Goal: Task Accomplishment & Management: Use online tool/utility

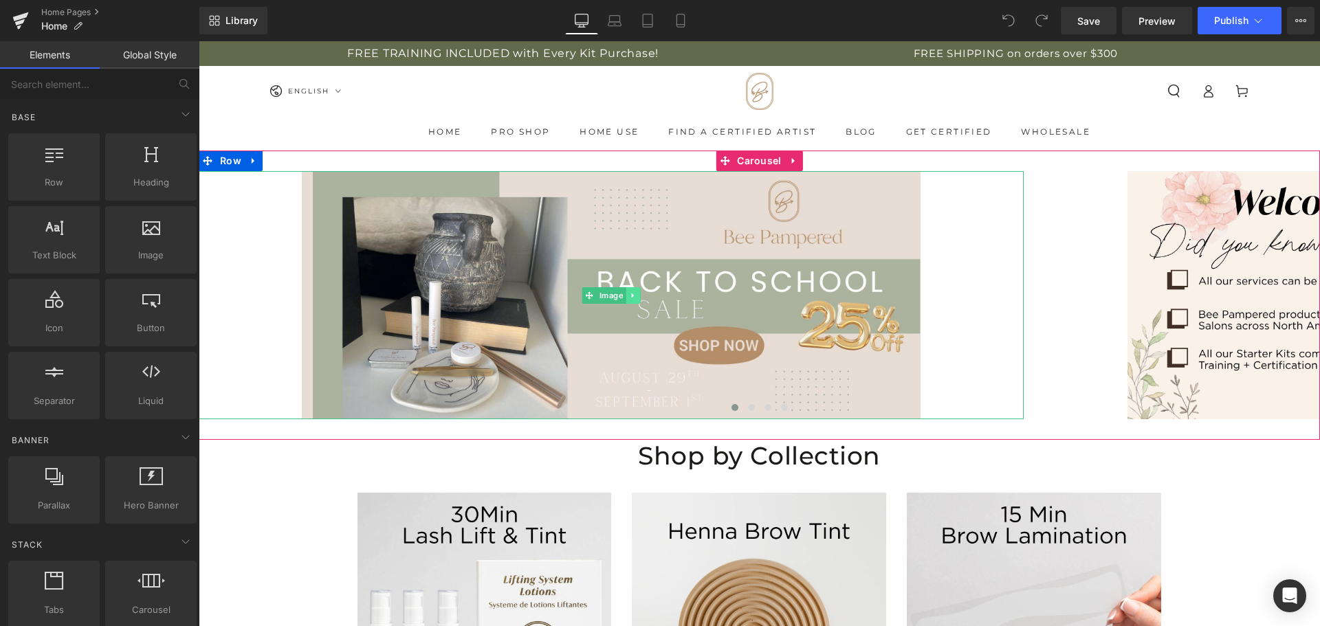
click at [625, 296] on link at bounding box center [632, 295] width 14 height 16
click at [641, 295] on link at bounding box center [640, 295] width 14 height 16
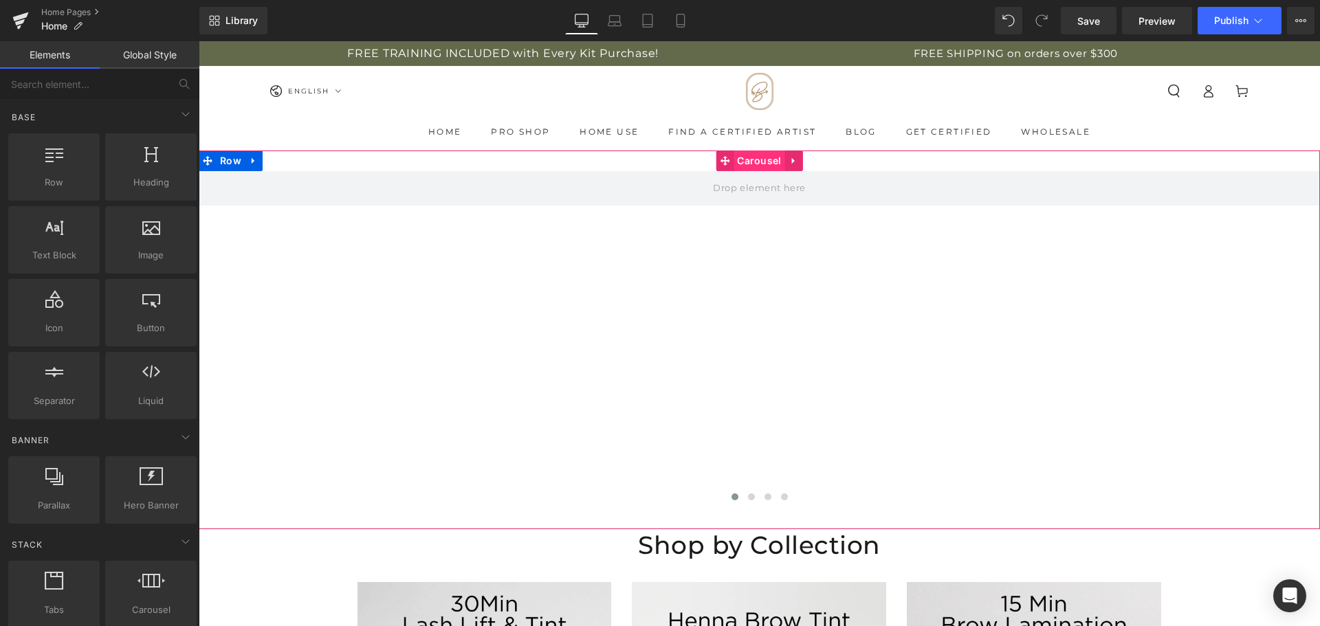
click at [762, 159] on span "Carousel" at bounding box center [758, 161] width 51 height 21
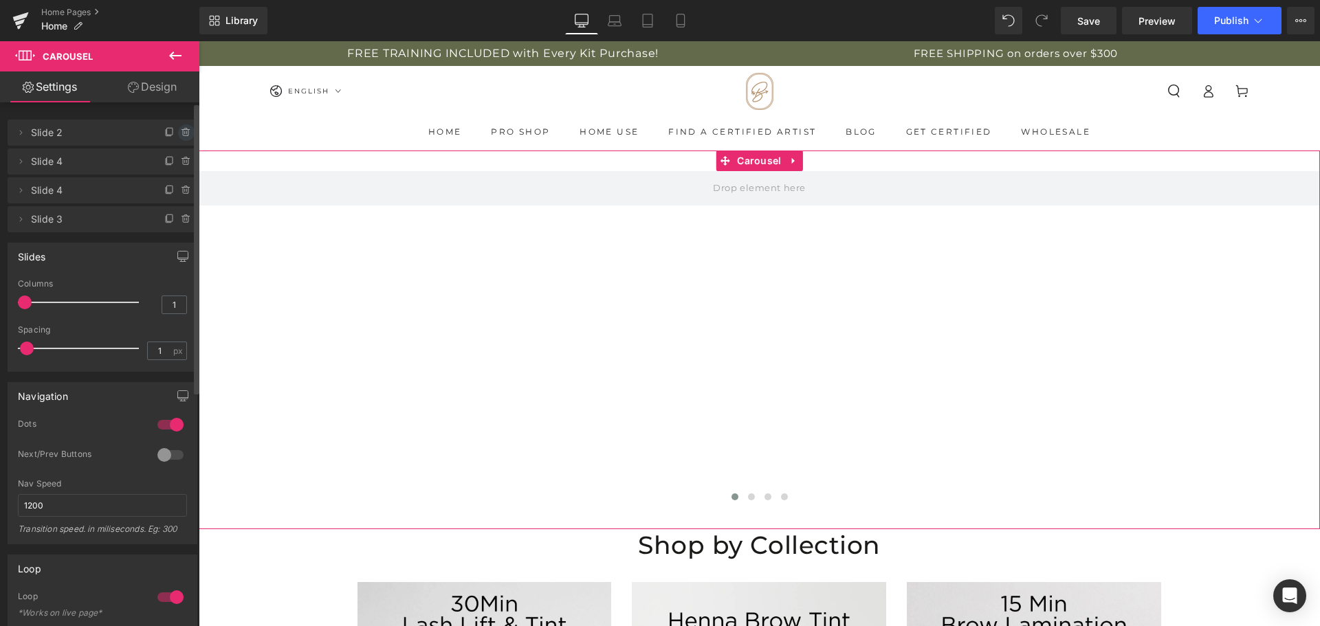
click at [184, 129] on icon at bounding box center [185, 129] width 3 height 1
click at [180, 129] on button "Delete" at bounding box center [171, 133] width 43 height 18
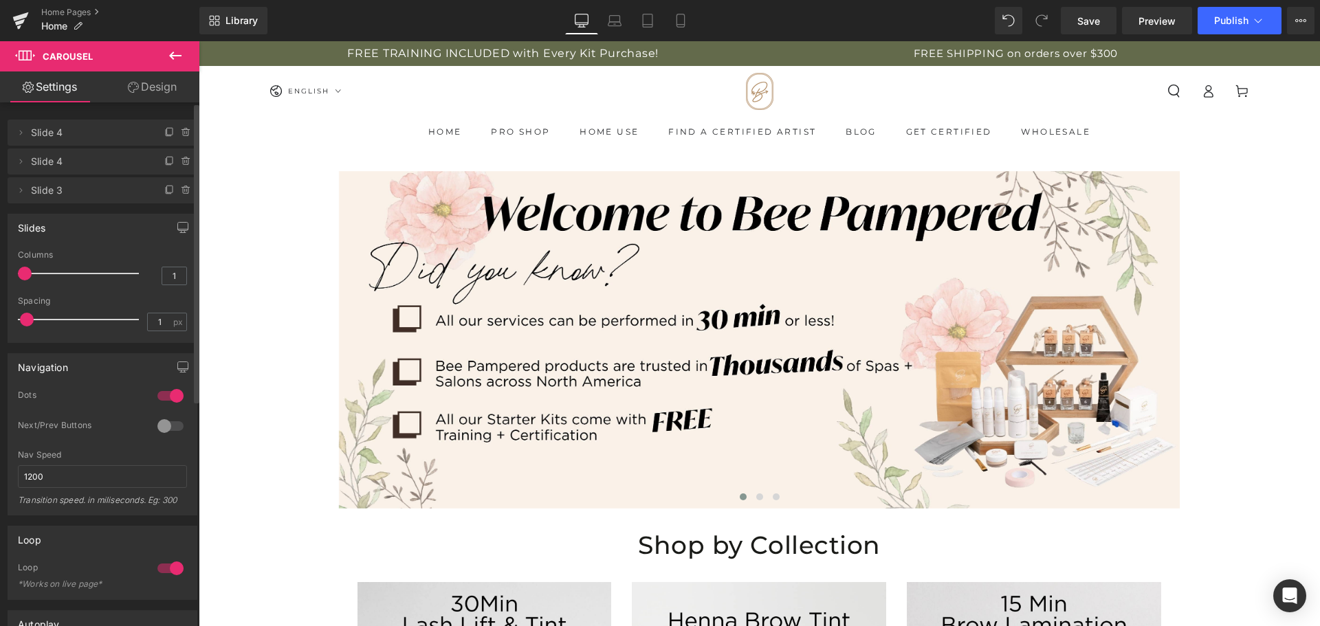
click at [624, 1] on div "Library Desktop Desktop Laptop Tablet Mobile Save Preview Publish Scheduled Vie…" at bounding box center [759, 20] width 1120 height 41
click at [617, 10] on link "Laptop" at bounding box center [614, 20] width 33 height 27
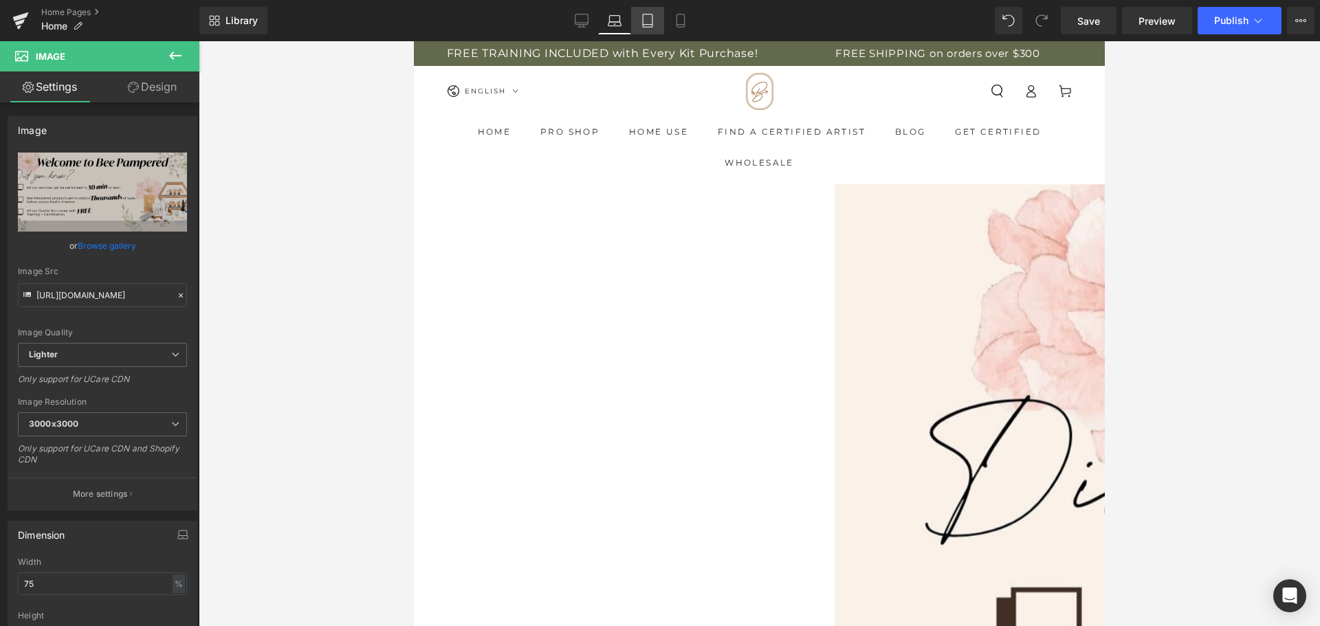
click at [650, 20] on icon at bounding box center [648, 21] width 14 height 14
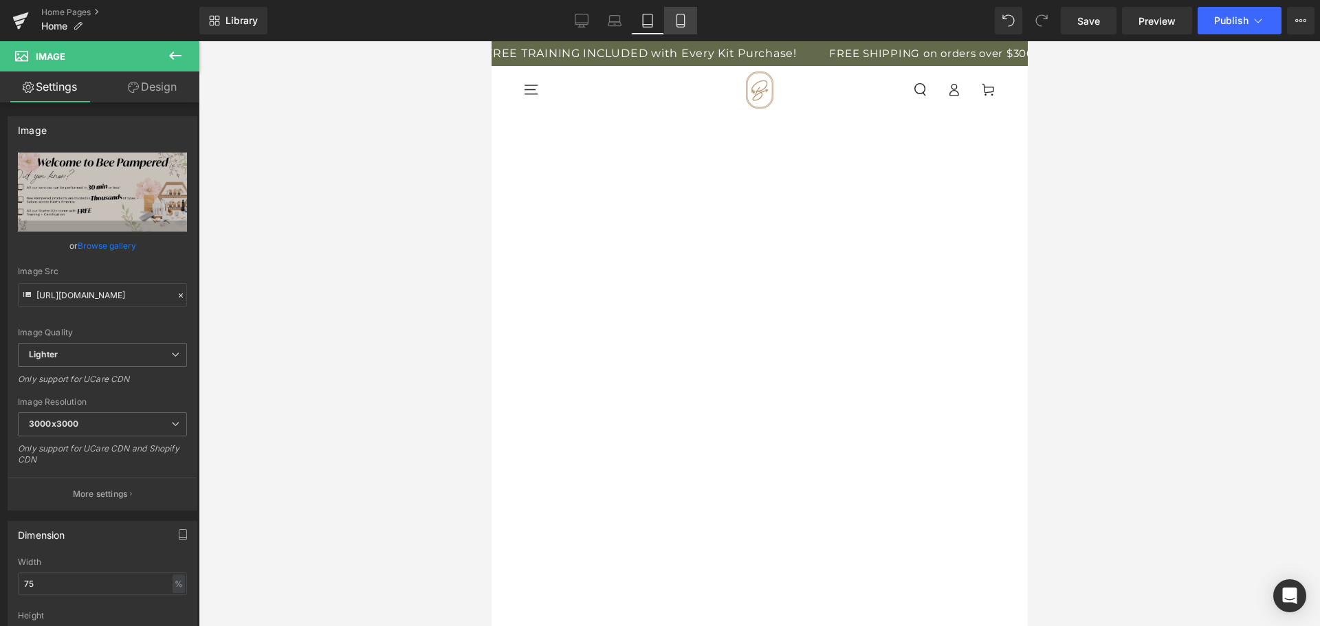
click at [679, 16] on icon at bounding box center [681, 21] width 14 height 14
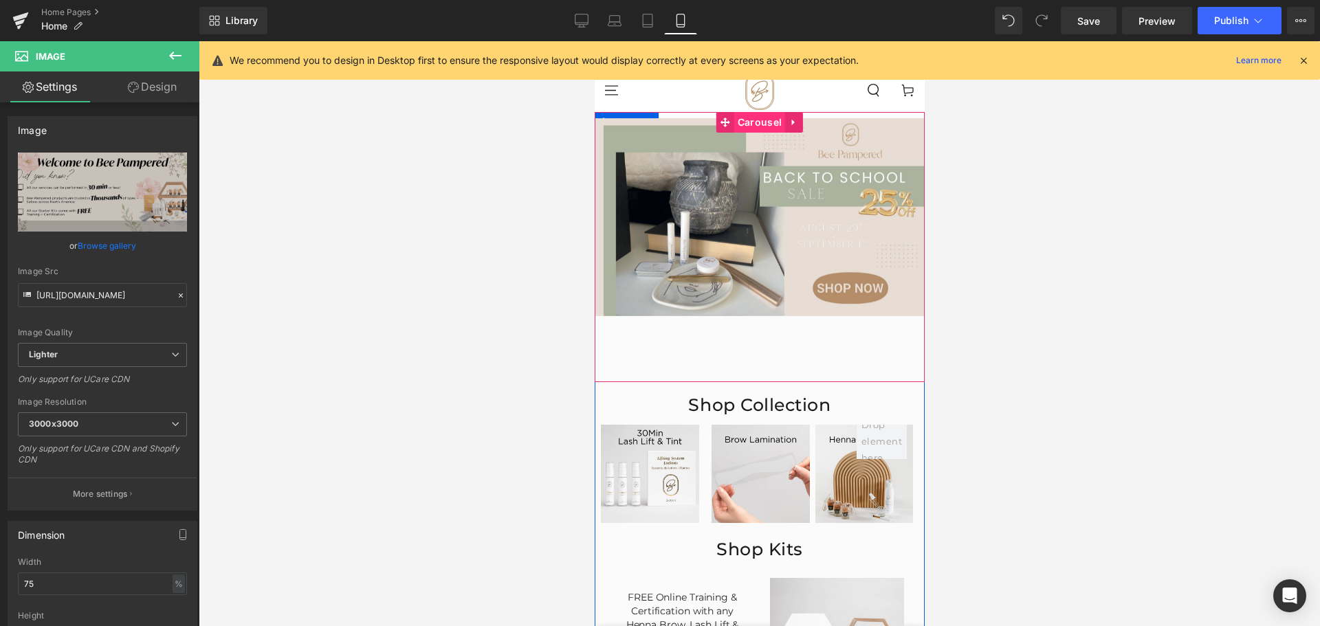
click at [751, 120] on span "Carousel" at bounding box center [758, 122] width 51 height 21
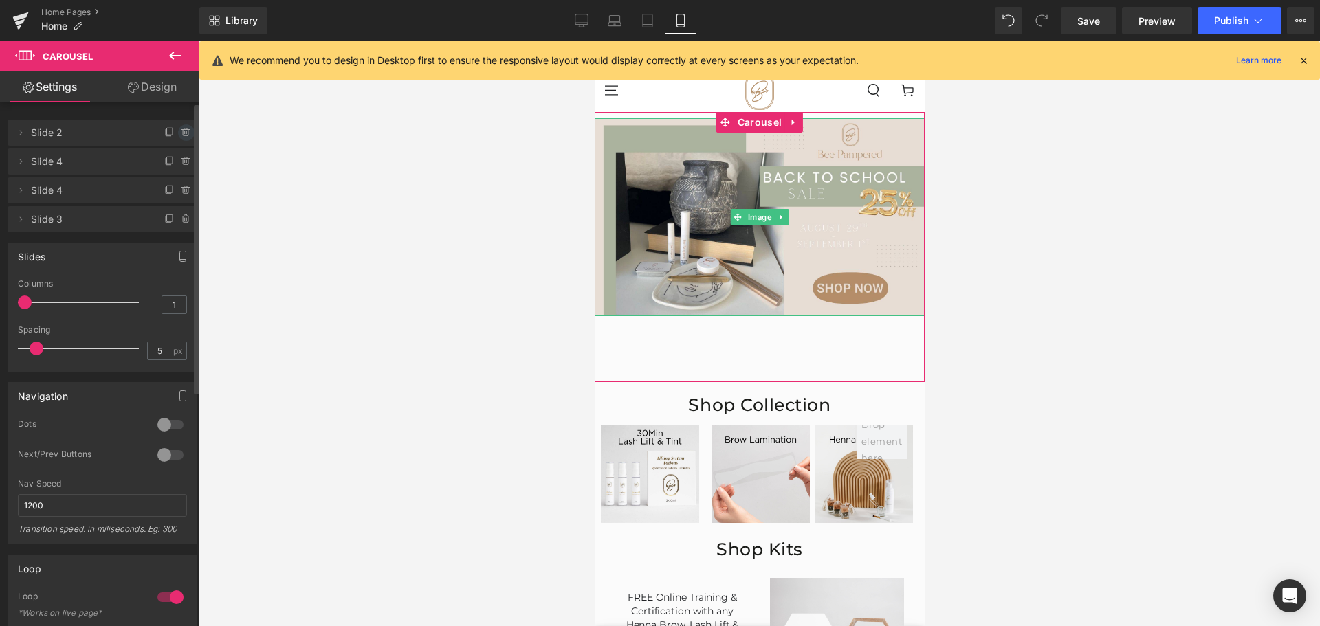
click at [181, 131] on icon at bounding box center [186, 132] width 11 height 11
click at [189, 132] on div "Delete Cancel Slide 2 Slide 2 Name Slide 2 Delete Cancel Slide 4 Slide 4 Name S…" at bounding box center [99, 367] width 199 height 530
click at [181, 126] on button "Delete" at bounding box center [171, 130] width 43 height 18
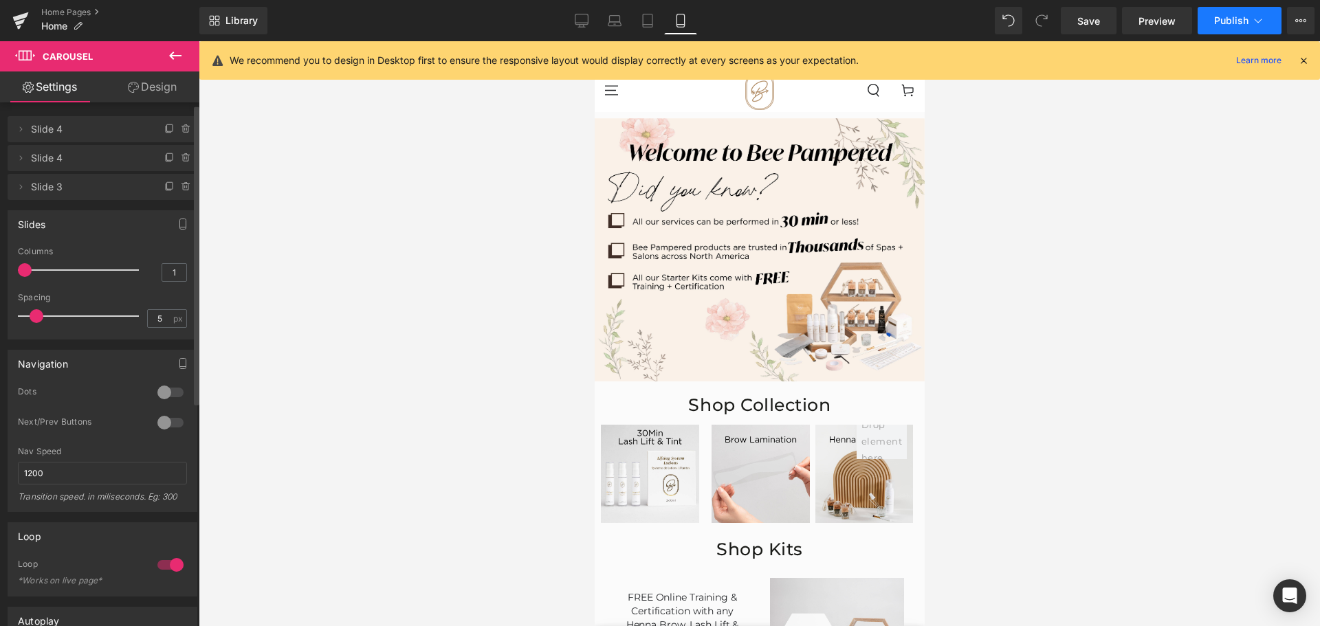
click at [1228, 20] on span "Publish" at bounding box center [1231, 20] width 34 height 11
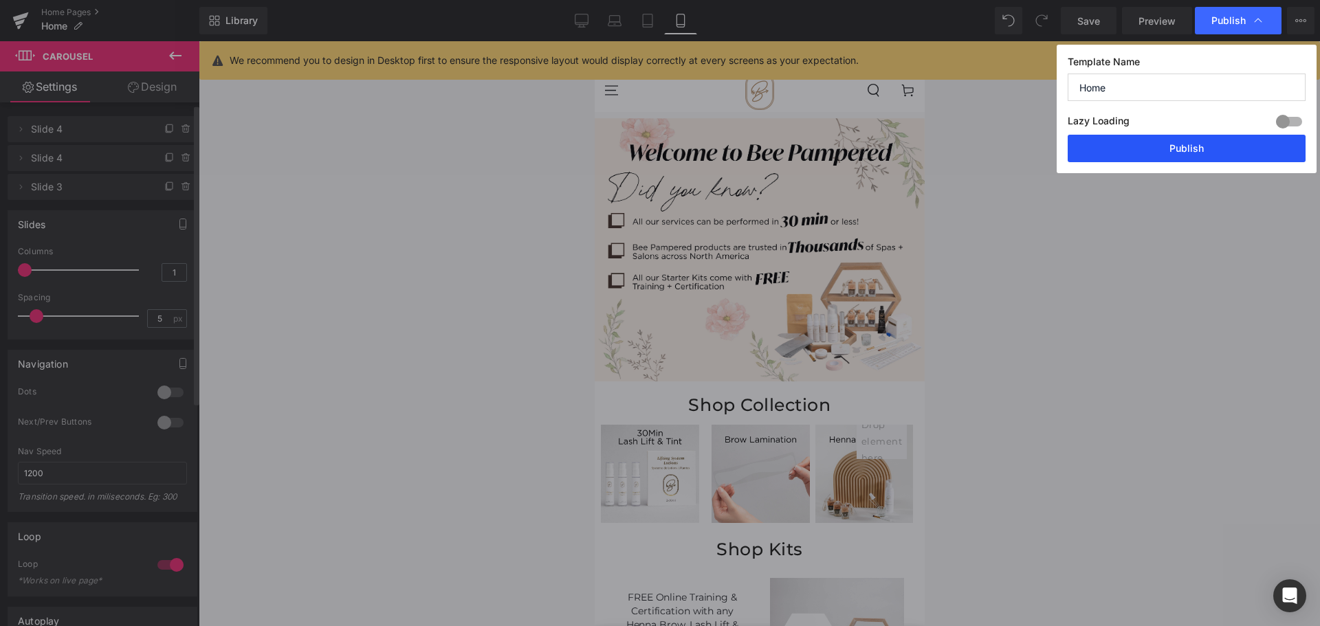
click at [1204, 152] on button "Publish" at bounding box center [1186, 148] width 238 height 27
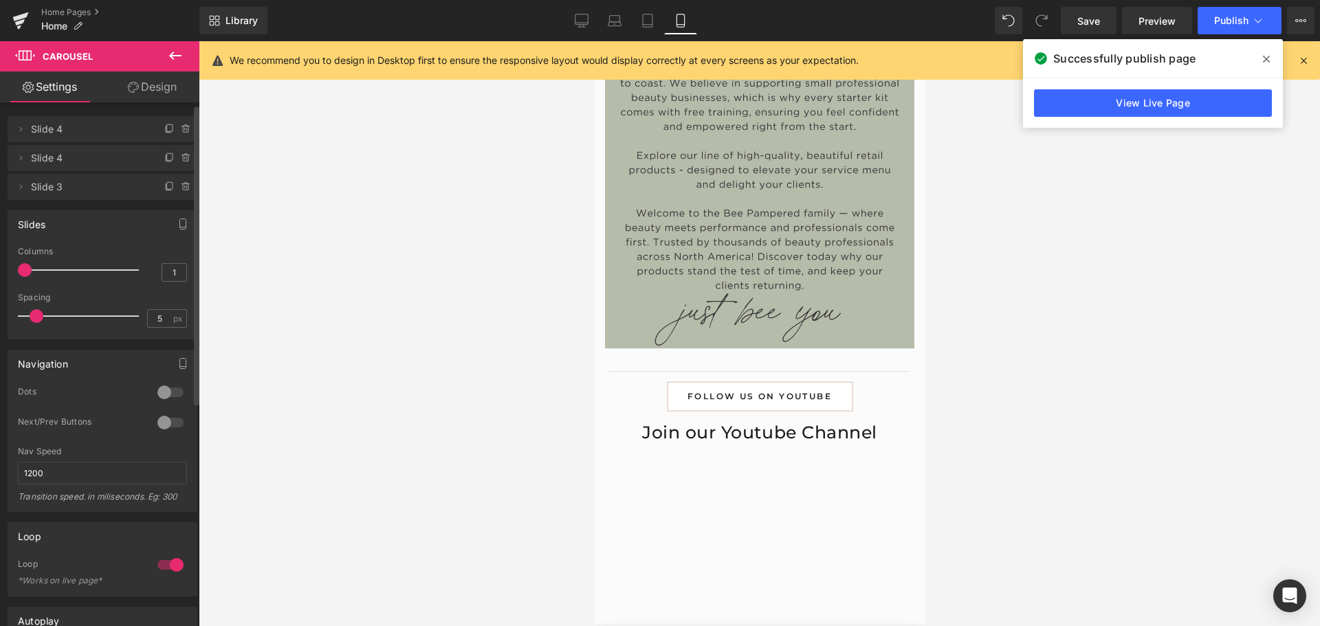
scroll to position [1164, 0]
